Goal: Task Accomplishment & Management: Manage account settings

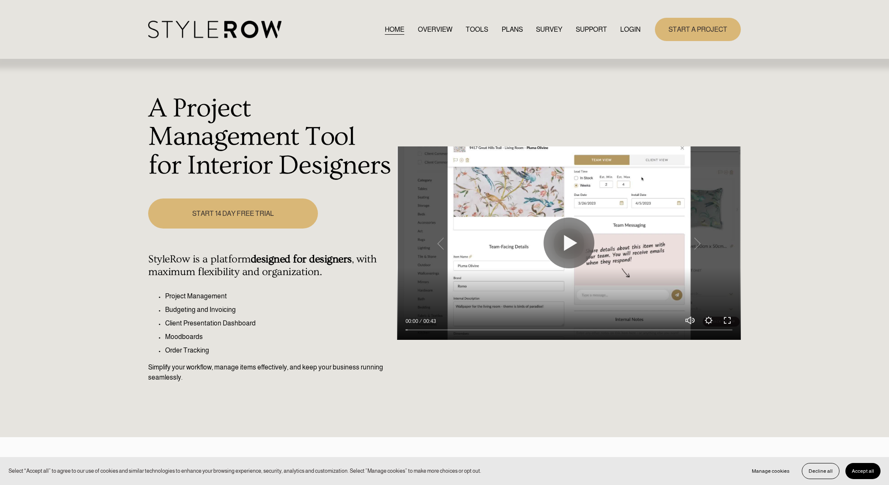
click at [626, 31] on link "LOGIN" at bounding box center [630, 29] width 20 height 11
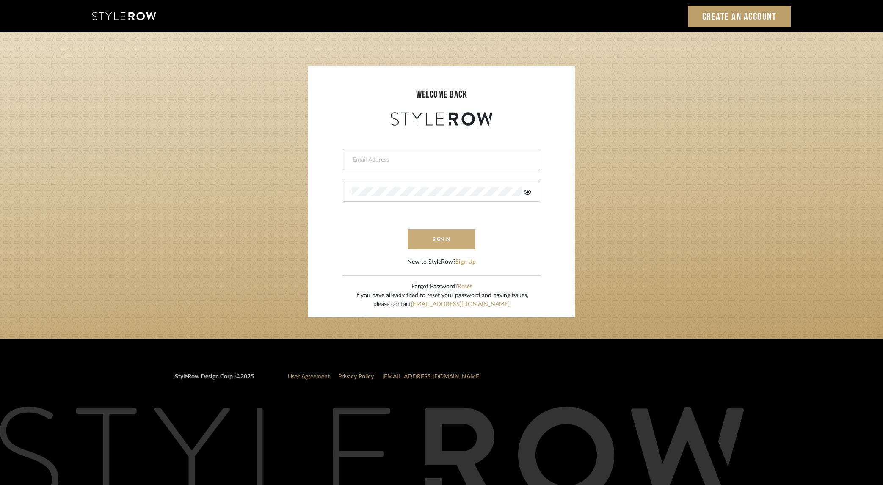
type input "dana.lewisrosedesign@gmail.com"
click at [437, 240] on button "sign in" at bounding box center [441, 239] width 68 height 20
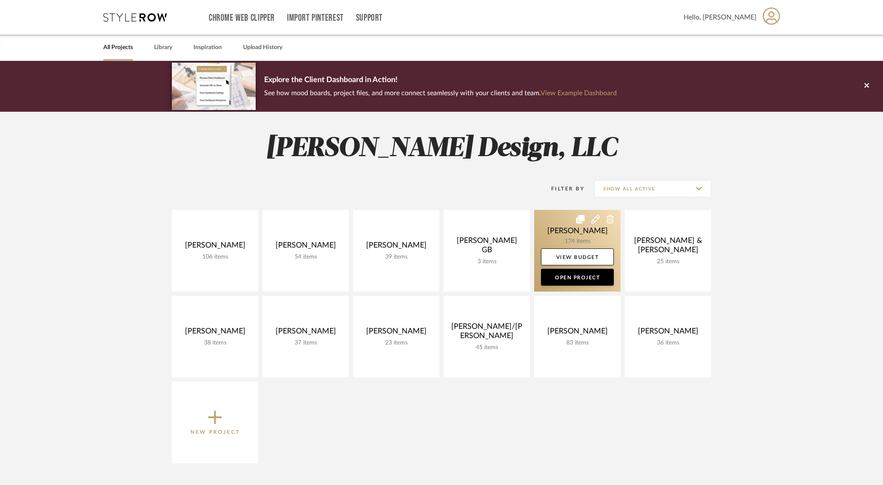
click at [560, 231] on link at bounding box center [577, 251] width 86 height 82
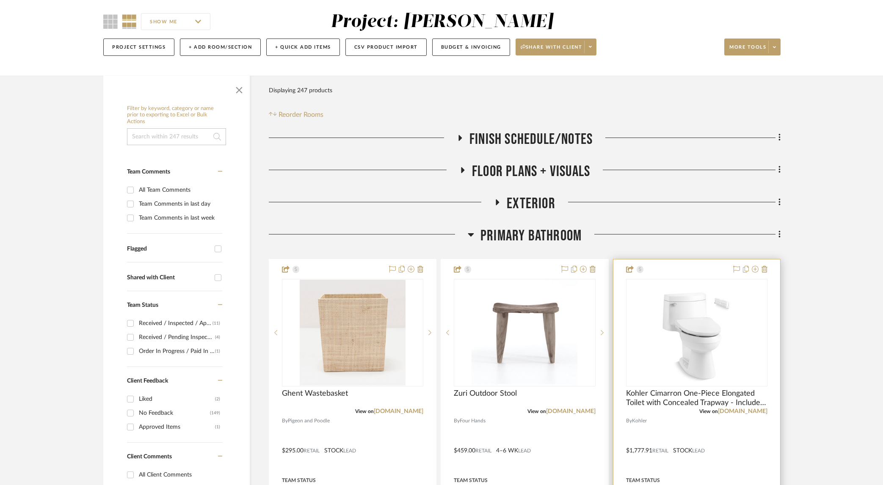
scroll to position [61, 0]
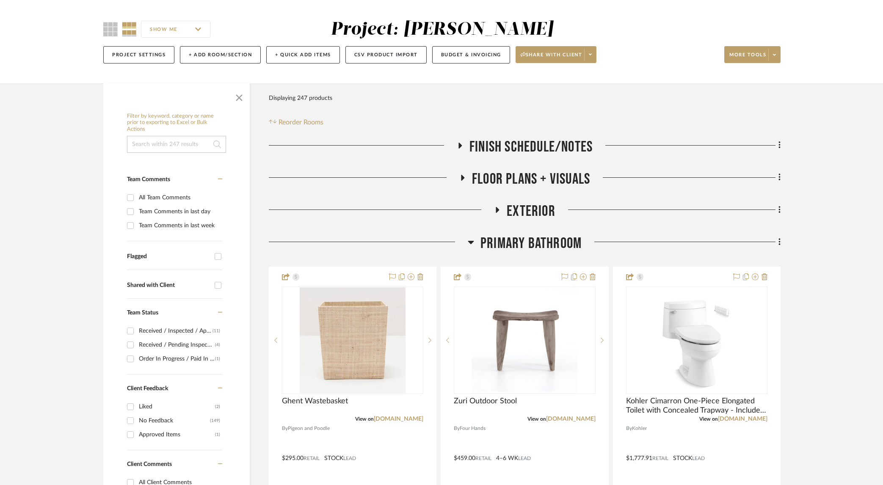
click at [469, 242] on icon at bounding box center [471, 242] width 6 height 3
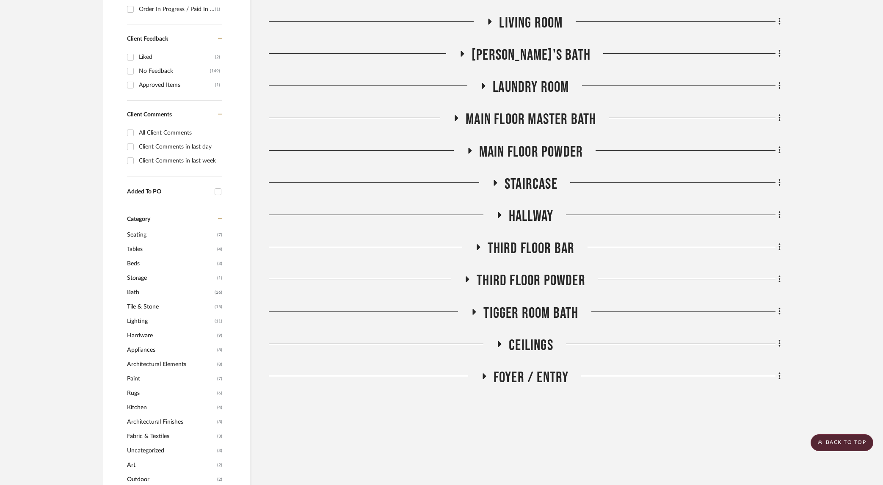
scroll to position [409, 0]
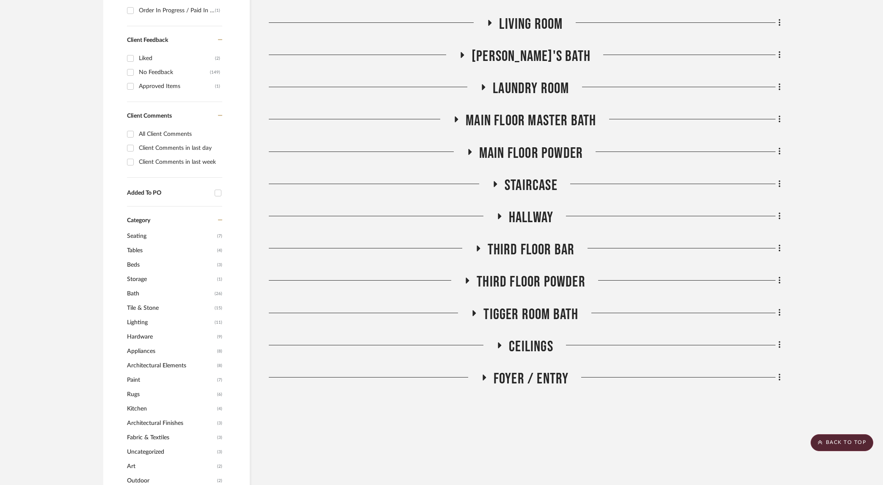
click at [464, 53] on icon at bounding box center [462, 55] width 3 height 6
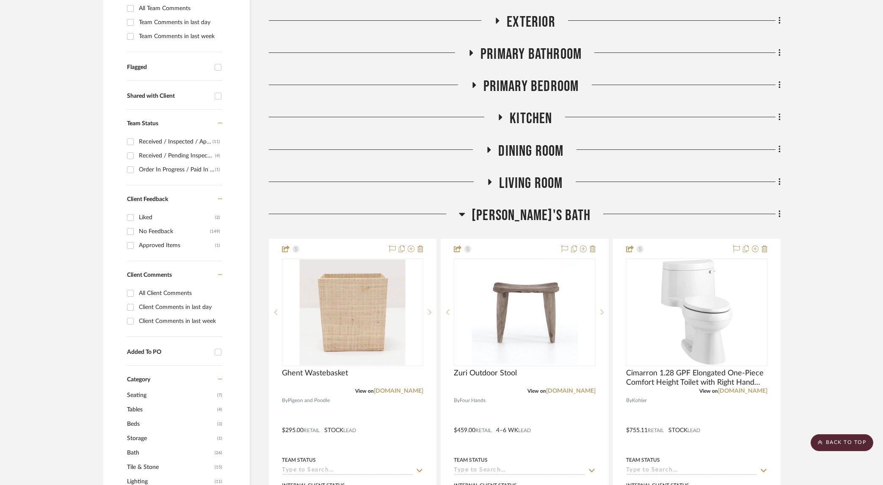
scroll to position [0, 0]
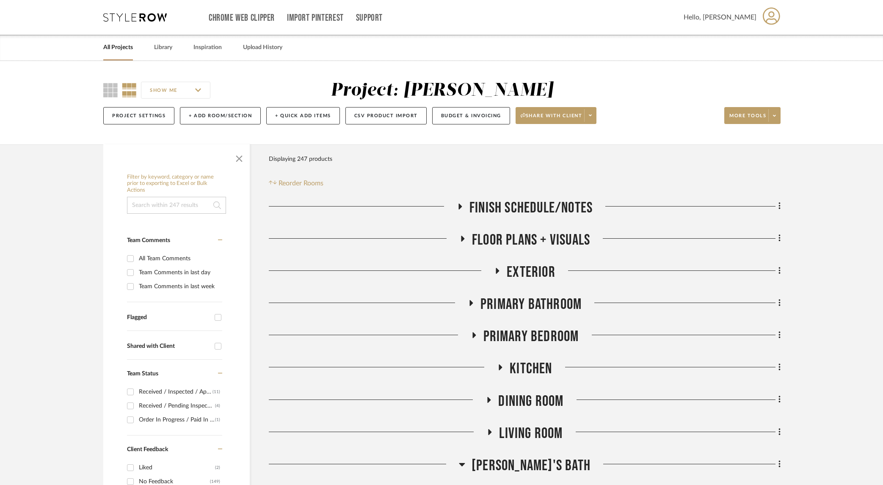
drag, startPoint x: 159, startPoint y: 49, endPoint x: 175, endPoint y: 63, distance: 21.6
click at [159, 49] on link "Library" at bounding box center [163, 47] width 18 height 11
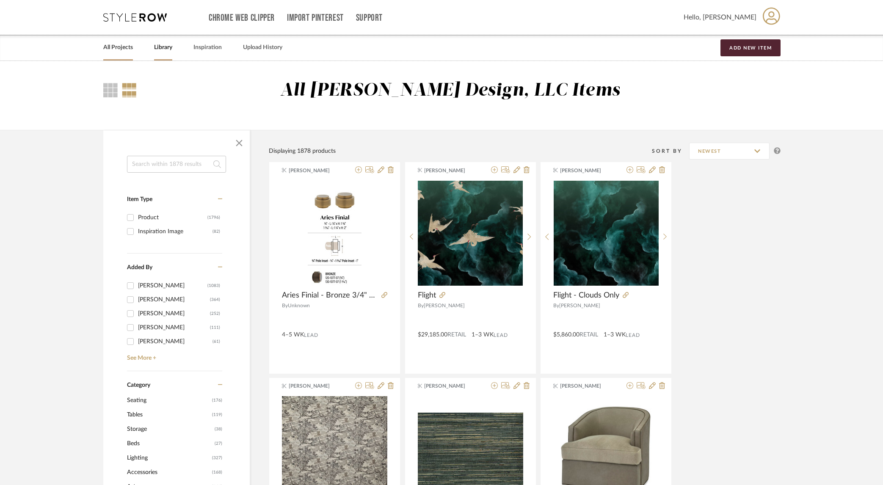
click at [129, 47] on link "All Projects" at bounding box center [118, 47] width 30 height 11
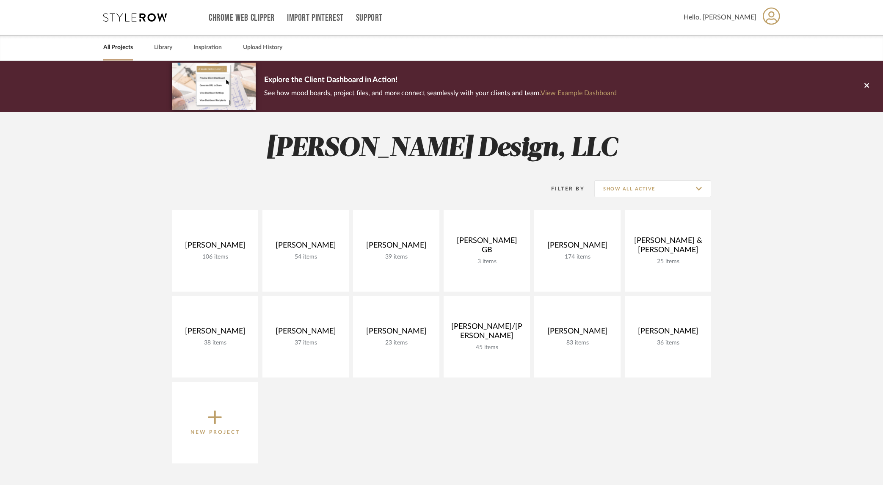
drag, startPoint x: 317, startPoint y: 323, endPoint x: 888, endPoint y: 365, distance: 572.8
drag, startPoint x: 168, startPoint y: 47, endPoint x: 174, endPoint y: 50, distance: 6.6
click at [168, 47] on link "Library" at bounding box center [163, 47] width 18 height 11
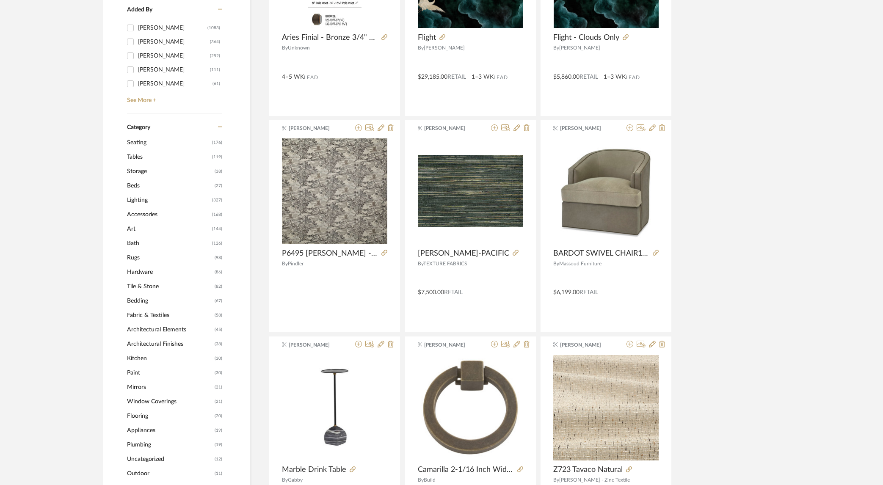
scroll to position [259, 0]
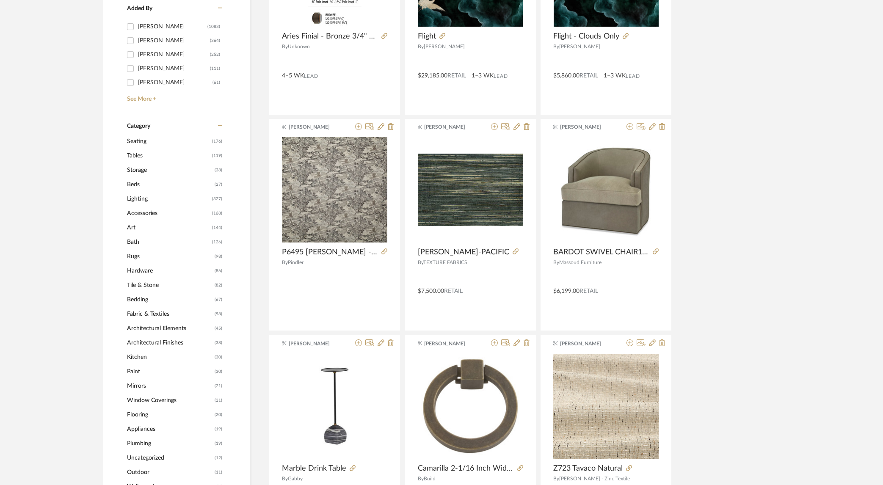
drag, startPoint x: 130, startPoint y: 284, endPoint x: 231, endPoint y: 294, distance: 101.6
click at [130, 284] on span "Tile & Stone" at bounding box center [169, 285] width 85 height 14
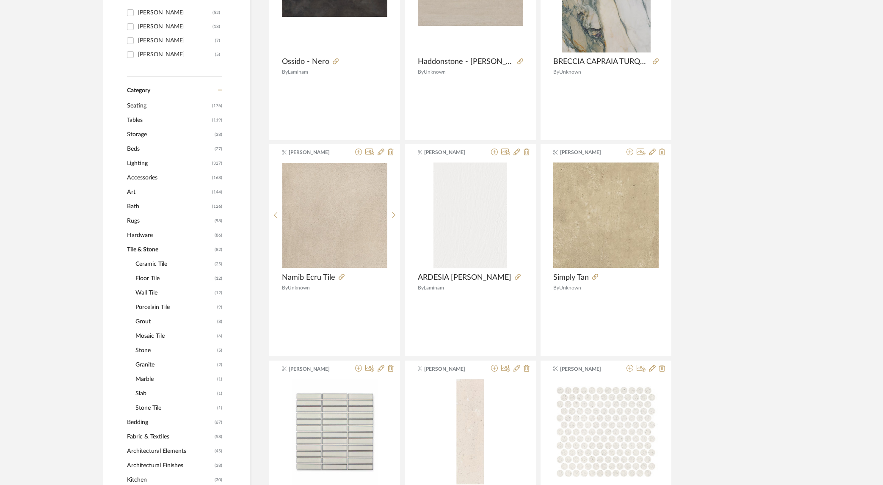
scroll to position [258, 0]
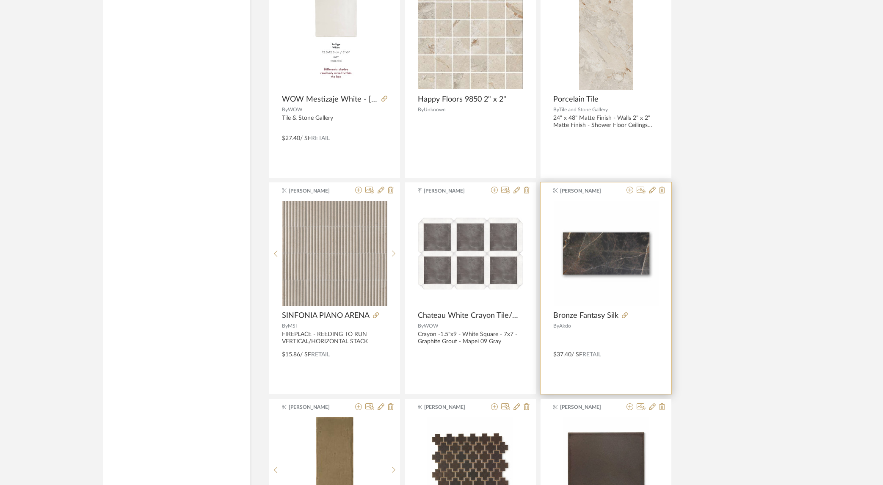
scroll to position [2182, 0]
click at [599, 260] on img "0" at bounding box center [605, 253] width 105 height 105
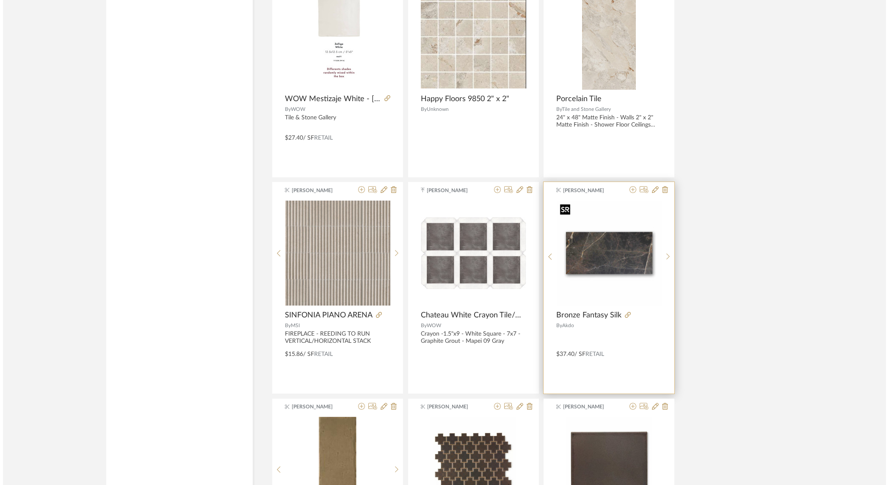
scroll to position [0, 0]
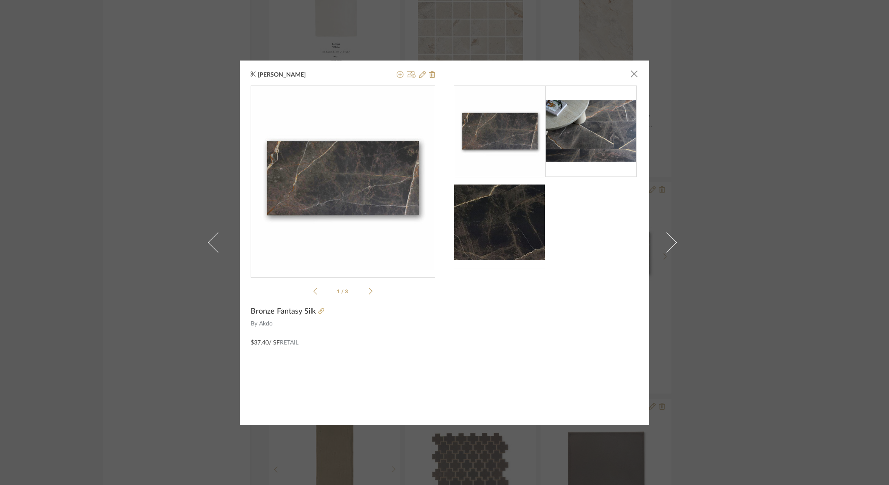
click at [350, 177] on img "0" at bounding box center [342, 178] width 184 height 184
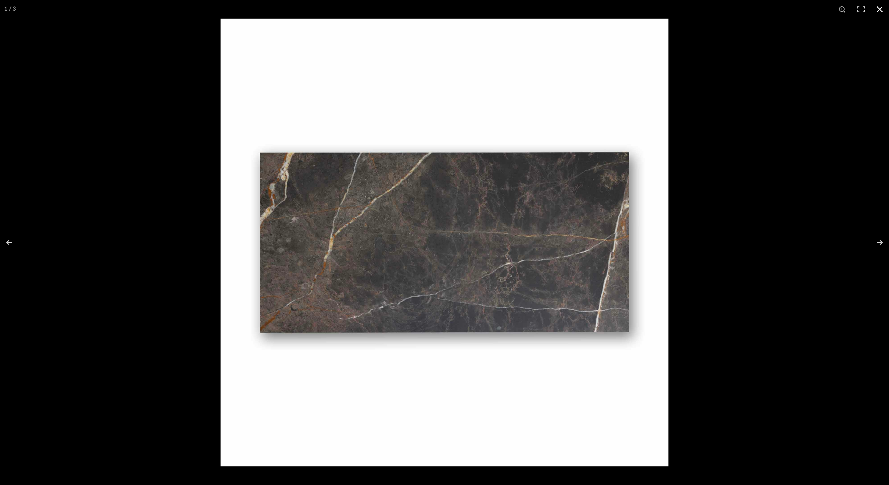
click at [116, 150] on div at bounding box center [444, 242] width 889 height 485
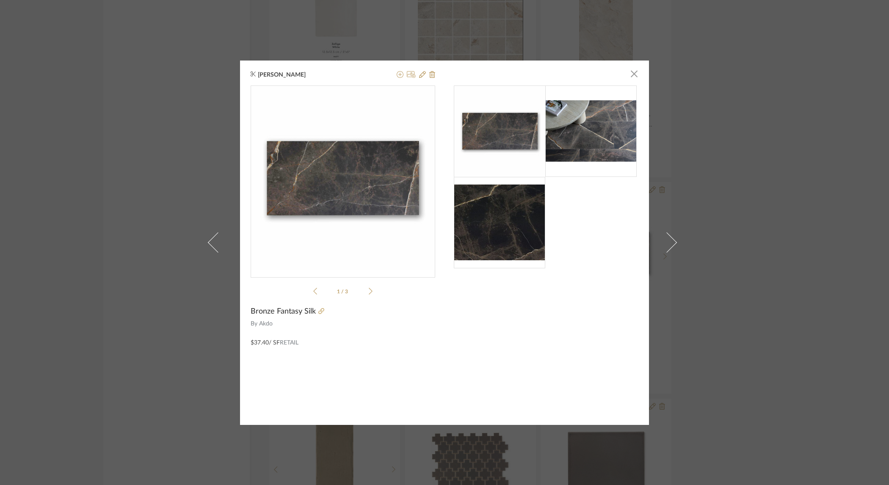
click at [784, 94] on div "Dana Enderby × 1 / 3 Bronze Fantasy Silk By Akdo $37.40 / SF Retail" at bounding box center [444, 242] width 889 height 485
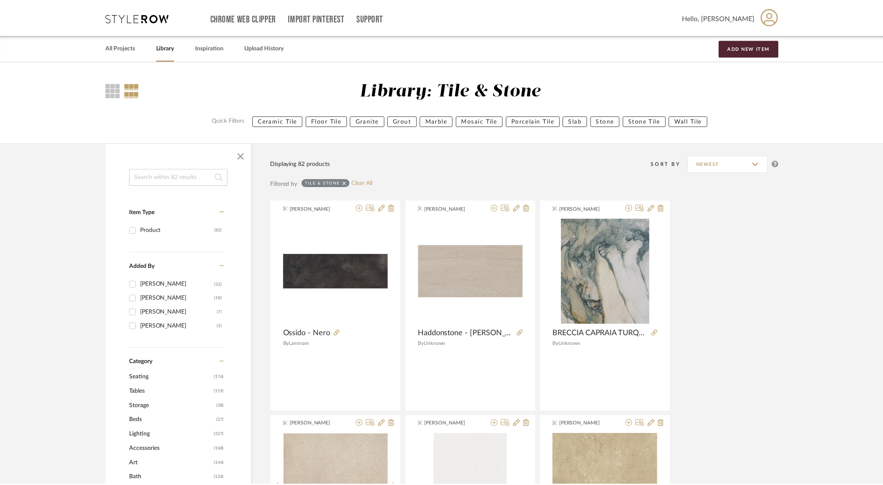
scroll to position [2182, 0]
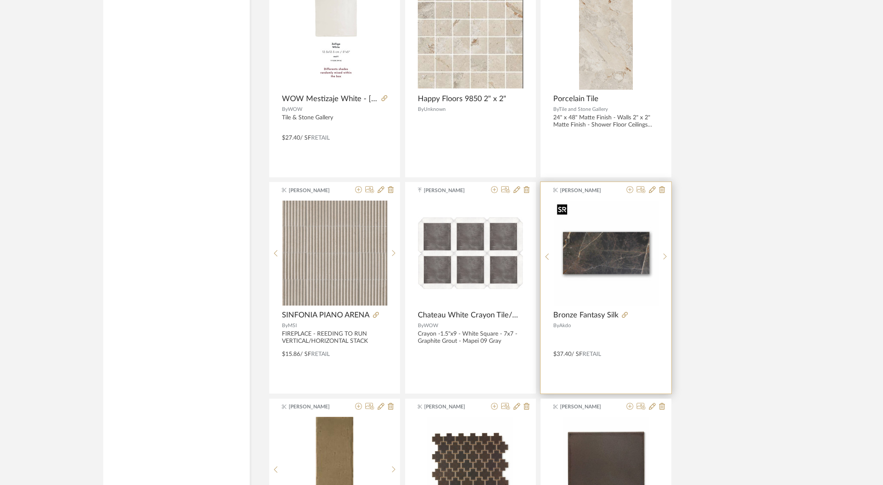
click at [611, 260] on img "0" at bounding box center [605, 253] width 105 height 105
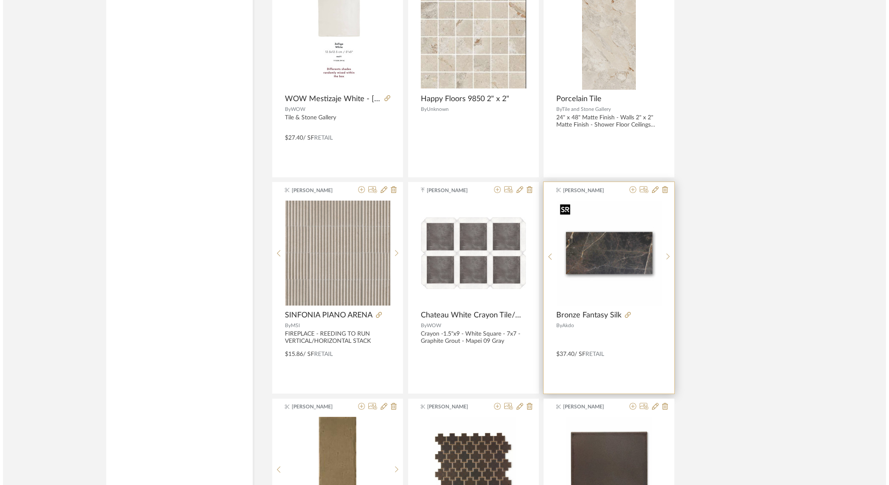
scroll to position [0, 0]
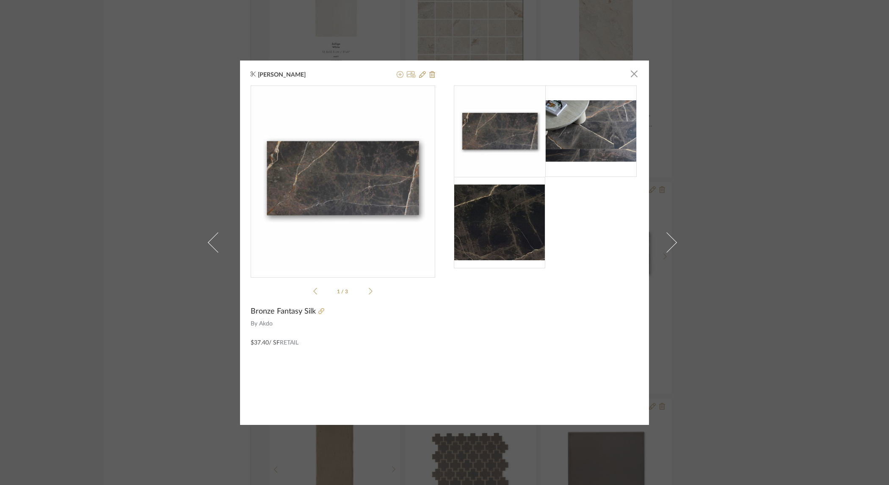
click at [580, 146] on img at bounding box center [590, 130] width 91 height 61
click at [585, 157] on img at bounding box center [590, 130] width 91 height 61
click at [369, 291] on div "1 / 3" at bounding box center [342, 191] width 184 height 213
click at [369, 291] on icon at bounding box center [371, 291] width 4 height 8
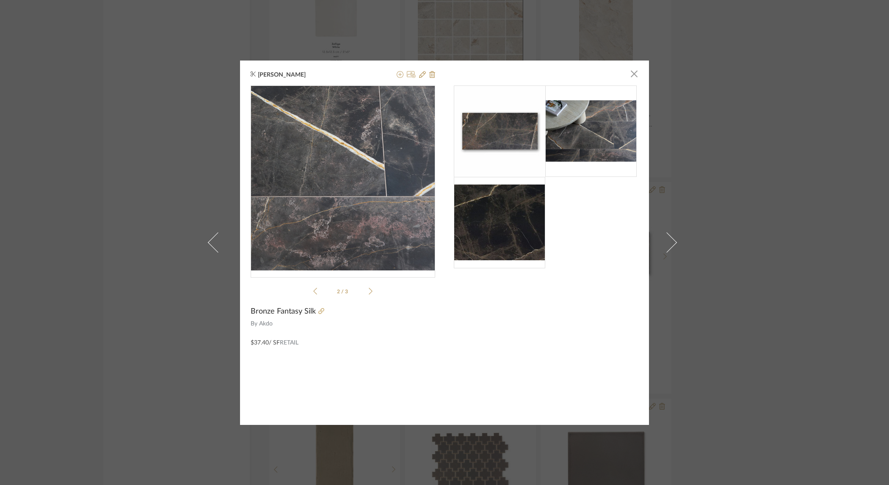
click at [372, 208] on img "1" at bounding box center [342, 177] width 184 height 123
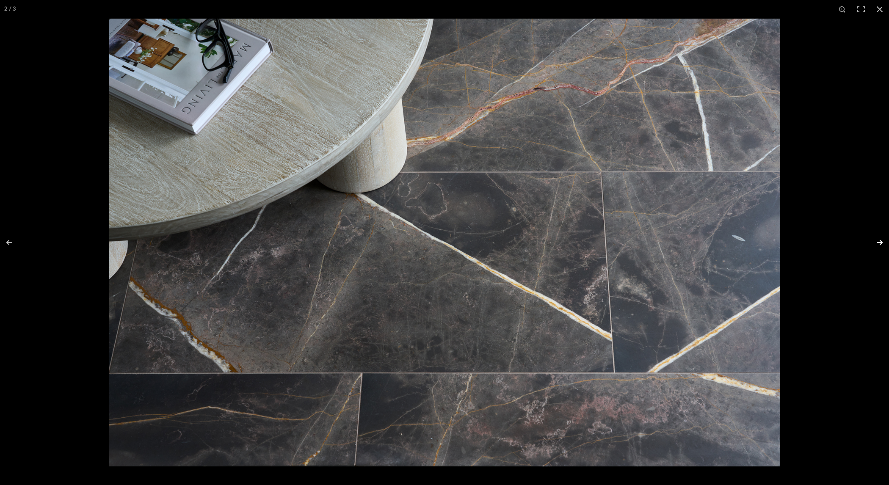
click at [876, 242] on button at bounding box center [874, 242] width 30 height 42
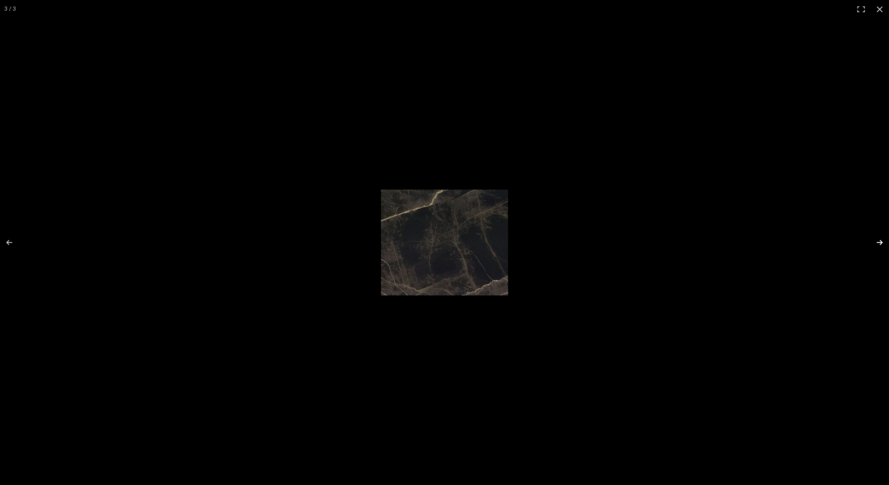
click at [876, 242] on button at bounding box center [874, 242] width 30 height 42
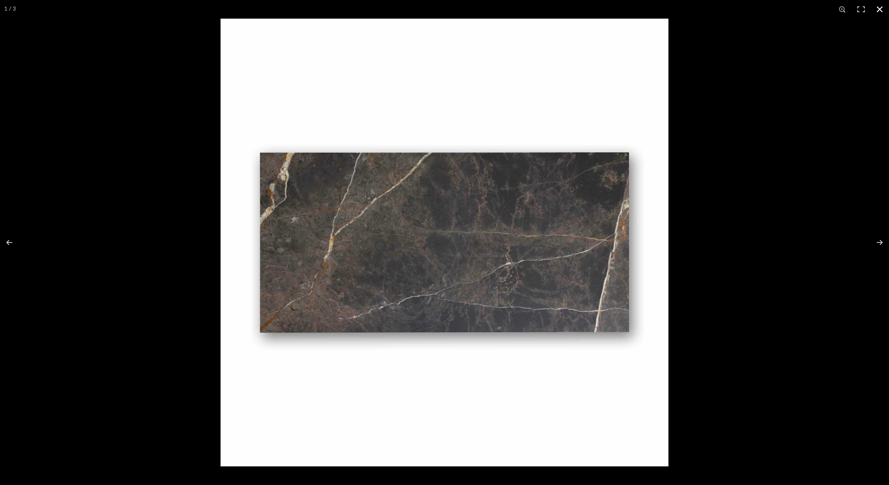
click at [790, 145] on div at bounding box center [664, 261] width 889 height 485
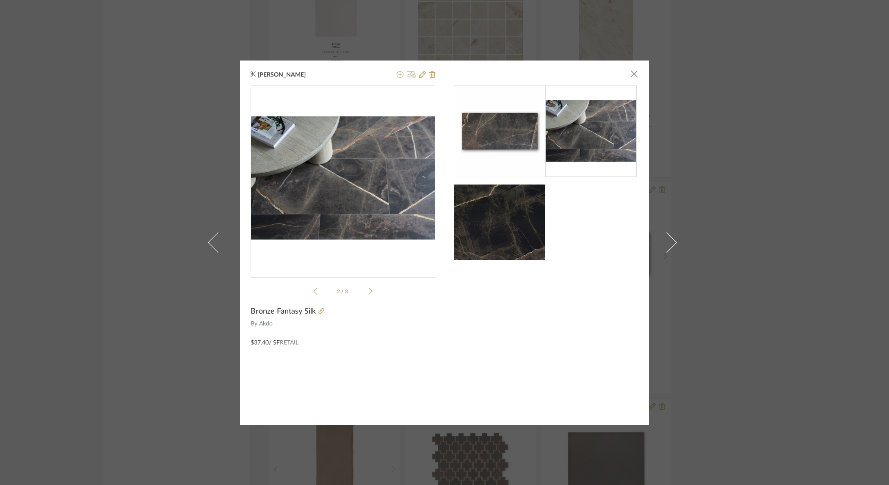
drag, startPoint x: 777, startPoint y: 184, endPoint x: 704, endPoint y: 181, distance: 73.3
click at [777, 184] on div "Dana Enderby × 2 / 3 Bronze Fantasy Silk By Akdo $37.40 / SF Retail" at bounding box center [444, 242] width 889 height 485
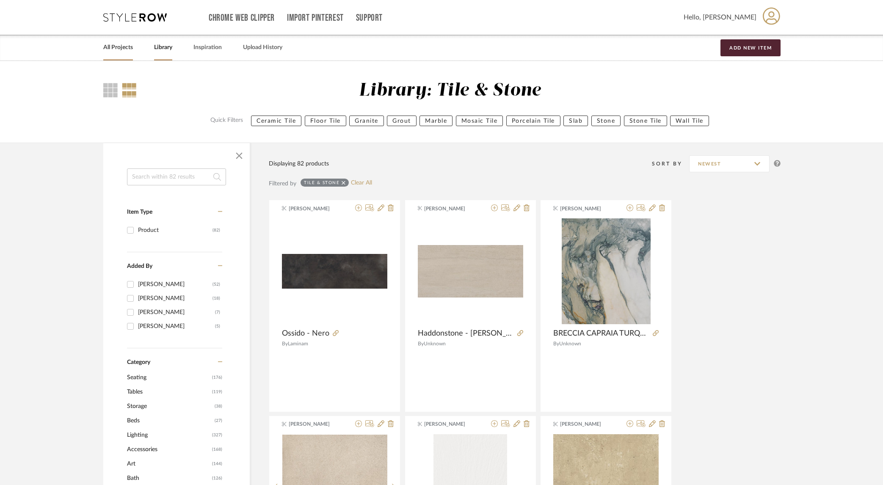
drag, startPoint x: 112, startPoint y: 46, endPoint x: 125, endPoint y: 52, distance: 14.2
click at [112, 47] on link "All Projects" at bounding box center [118, 47] width 30 height 11
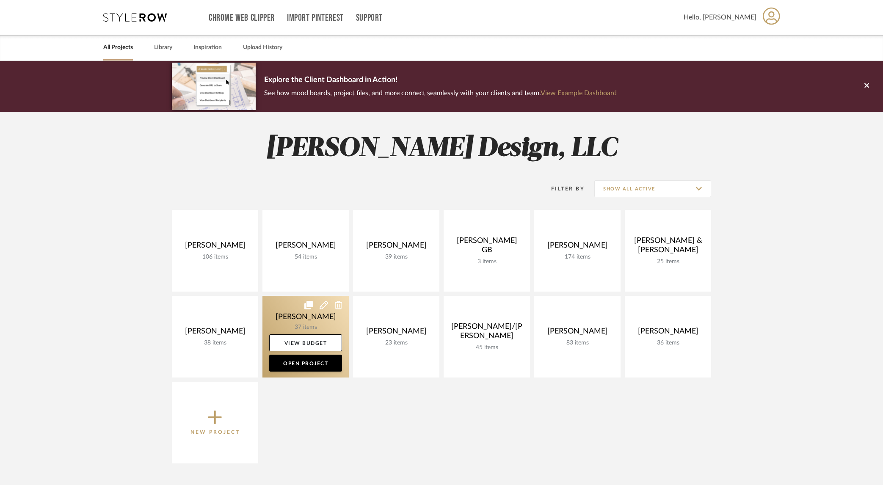
click at [288, 319] on link at bounding box center [305, 337] width 86 height 82
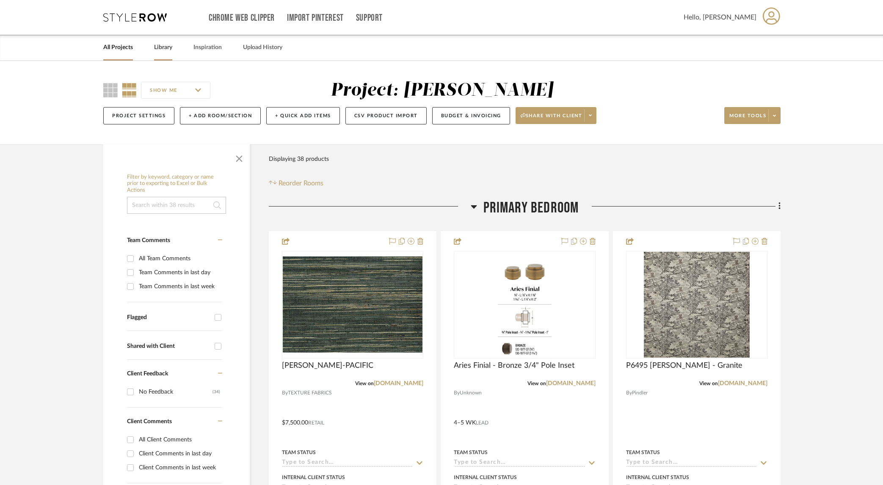
click at [169, 48] on link "Library" at bounding box center [163, 47] width 18 height 11
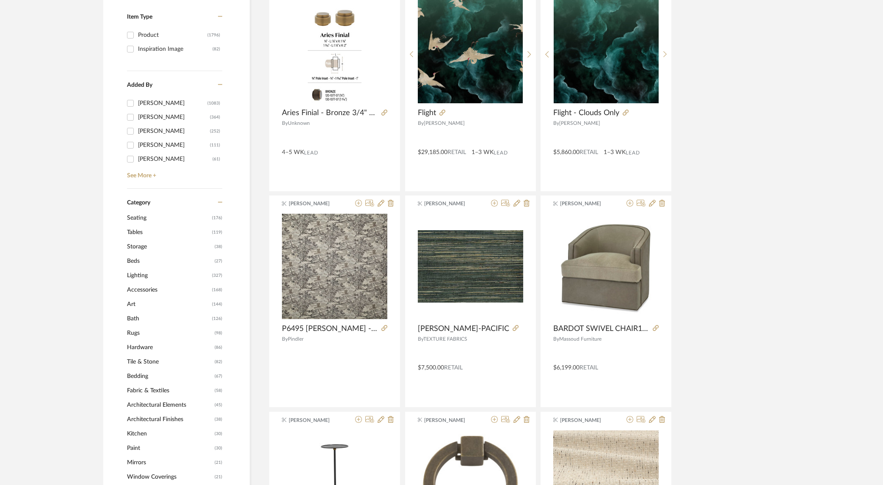
scroll to position [295, 0]
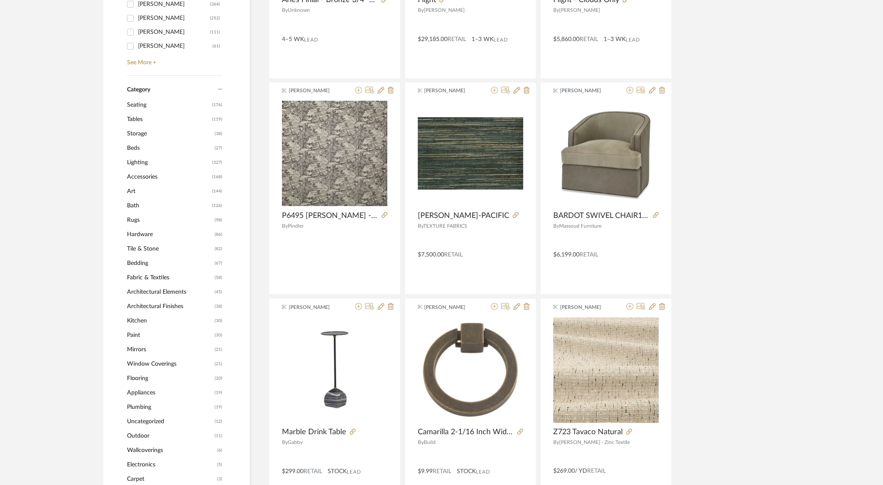
click at [142, 248] on span "Tile & Stone" at bounding box center [169, 249] width 85 height 14
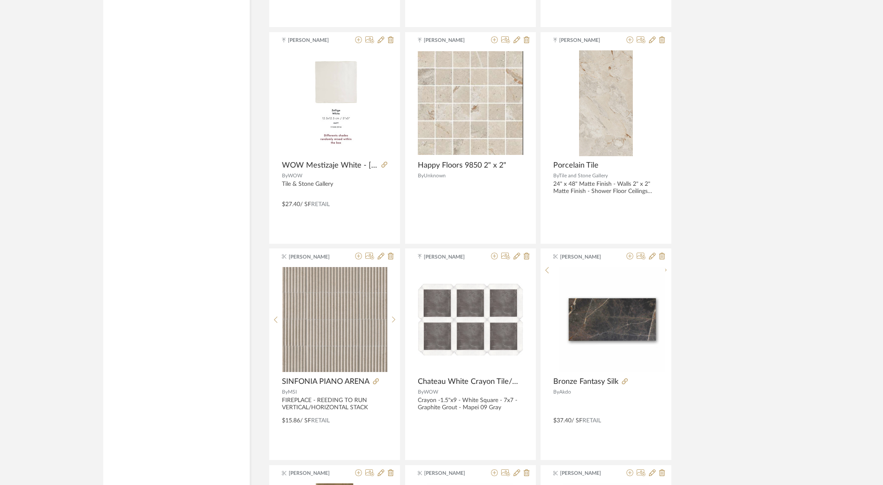
scroll to position [2221, 0]
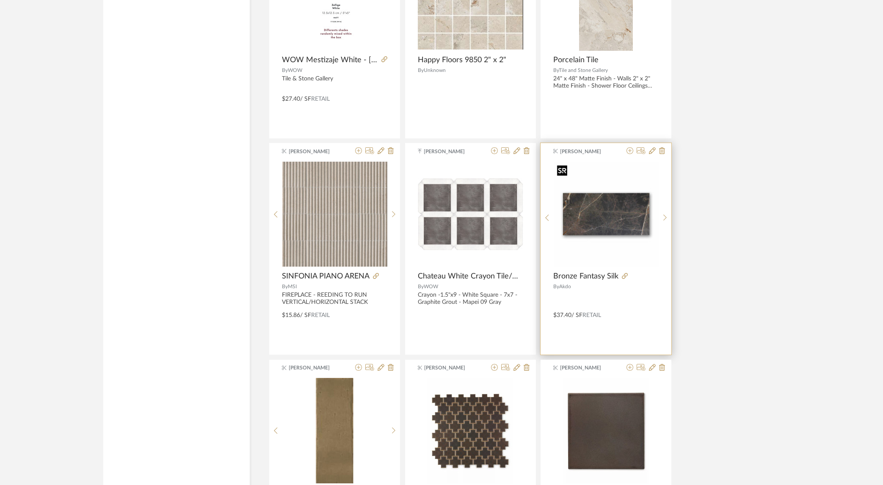
click at [615, 225] on img "0" at bounding box center [605, 214] width 105 height 105
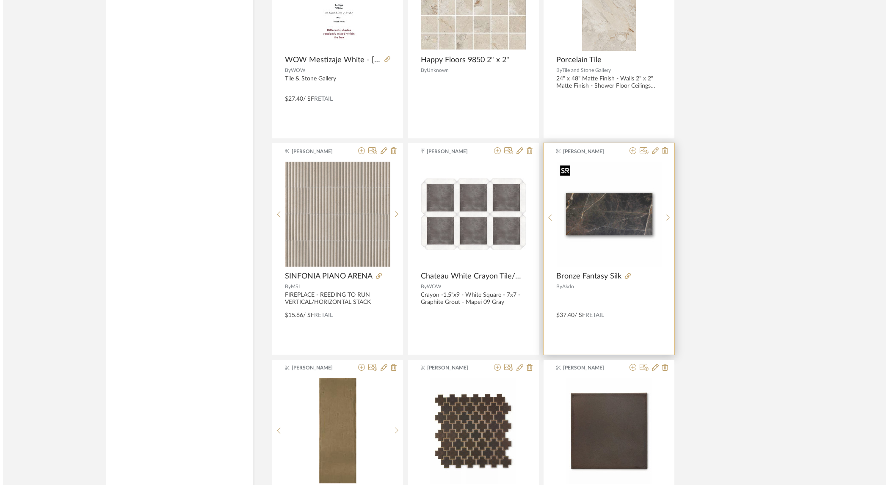
scroll to position [0, 0]
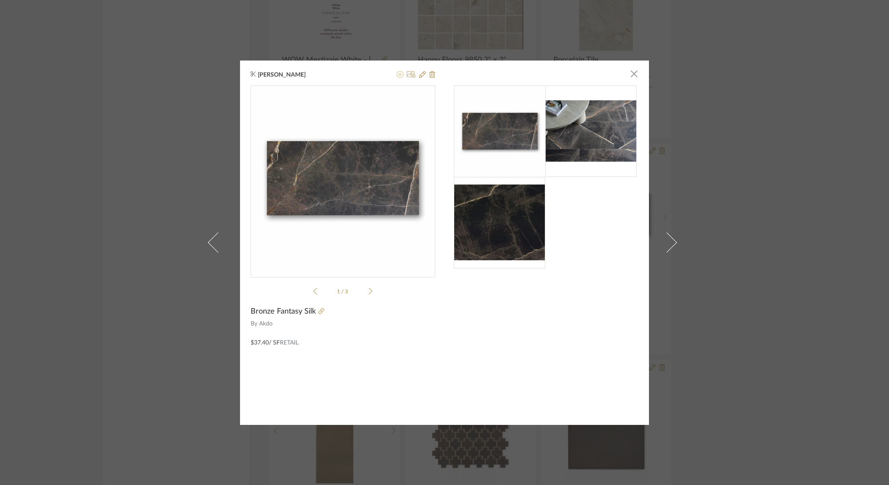
click at [396, 73] on icon at bounding box center [399, 74] width 7 height 7
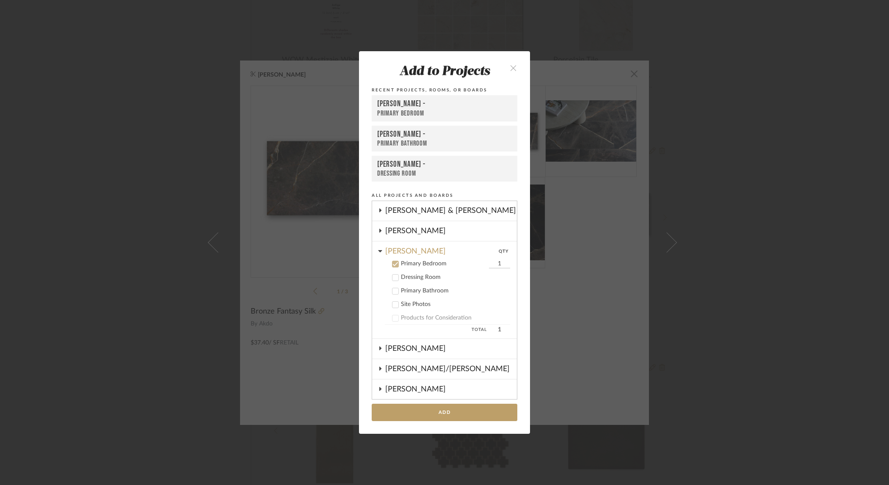
scroll to position [121, 0]
click at [392, 289] on icon at bounding box center [395, 291] width 6 height 6
click at [393, 262] on icon at bounding box center [395, 264] width 6 height 6
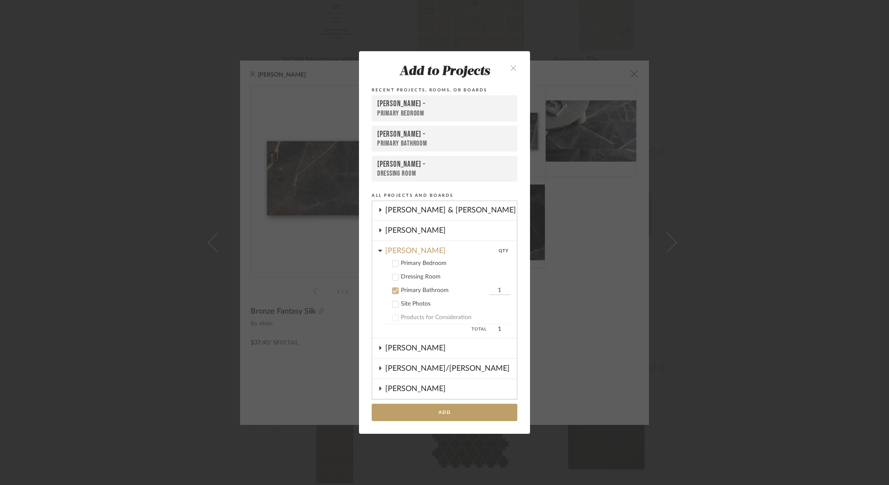
drag, startPoint x: 463, startPoint y: 412, endPoint x: 553, endPoint y: 401, distance: 90.7
click at [463, 412] on button "Add" at bounding box center [445, 412] width 146 height 17
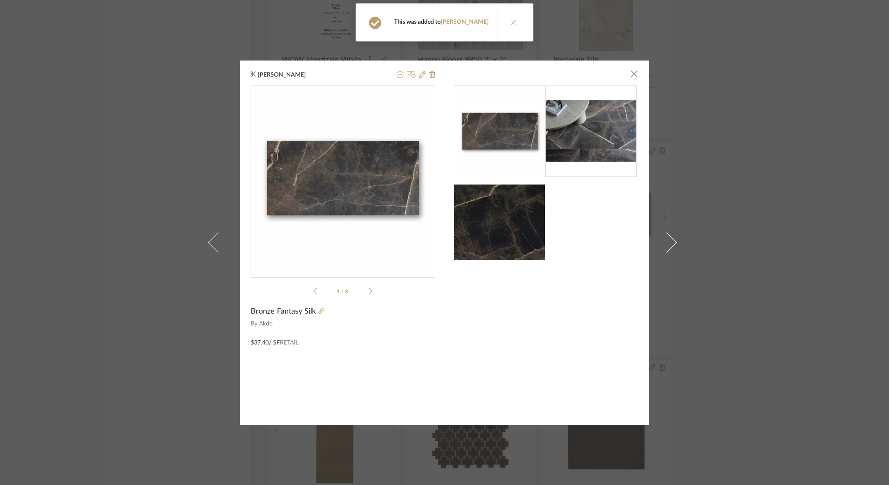
click at [722, 215] on div "Dana Enderby × 1 / 3 Bronze Fantasy Silk By Akdo $37.40 / SF Retail" at bounding box center [444, 242] width 889 height 485
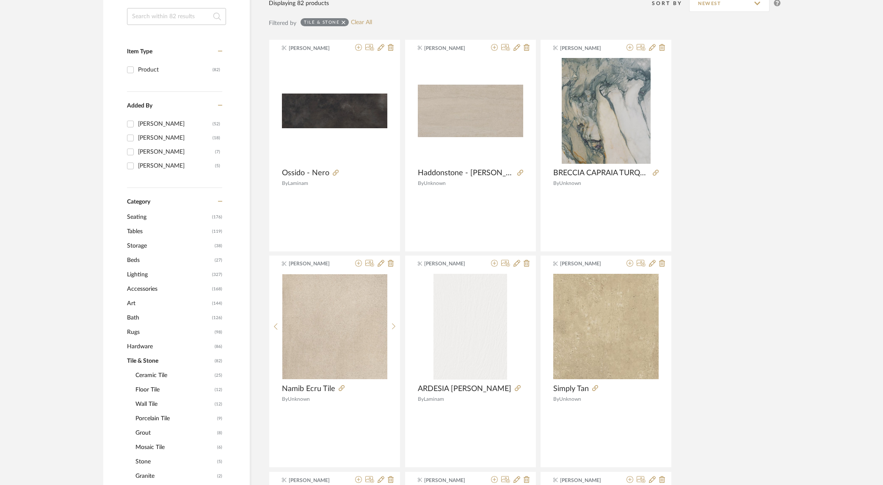
scroll to position [0, 0]
